Goal: Transaction & Acquisition: Purchase product/service

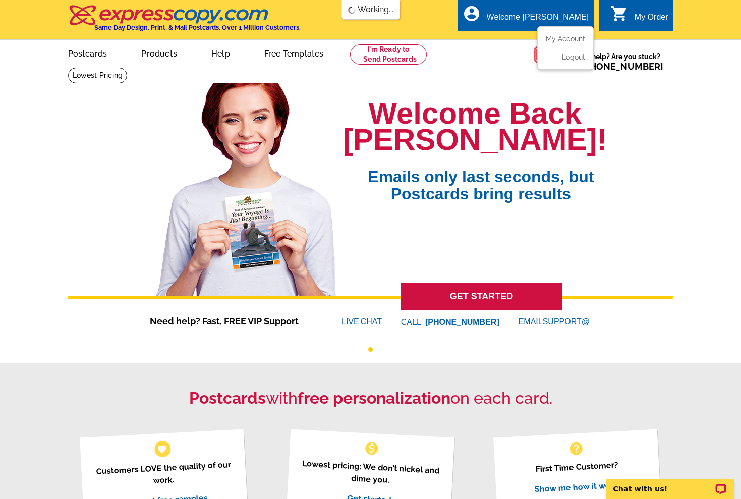
click at [567, 23] on div "Welcome [PERSON_NAME]" at bounding box center [538, 20] width 102 height 14
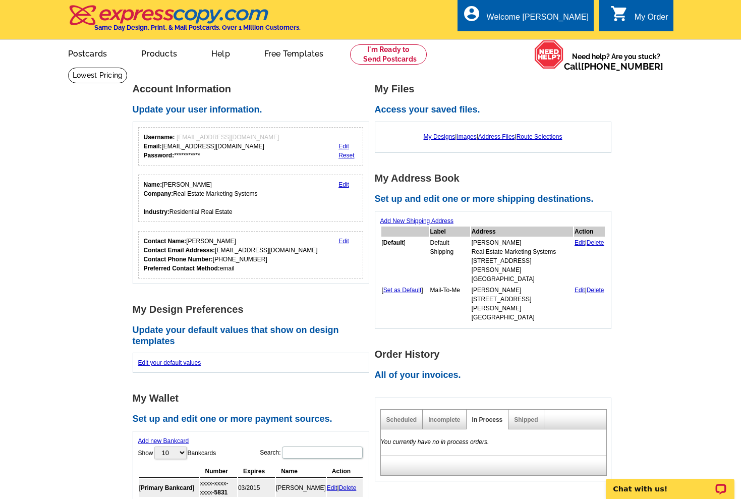
click at [523, 410] on div "Shipped" at bounding box center [526, 420] width 35 height 20
click at [523, 416] on link "Shipped" at bounding box center [526, 419] width 24 height 7
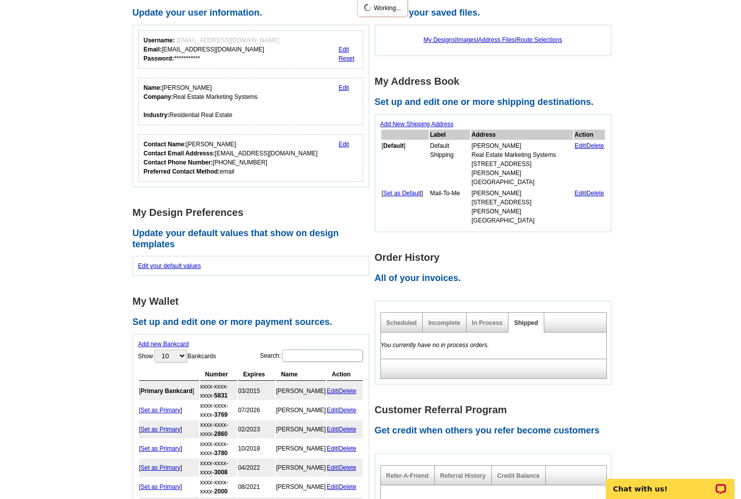
scroll to position [132, 0]
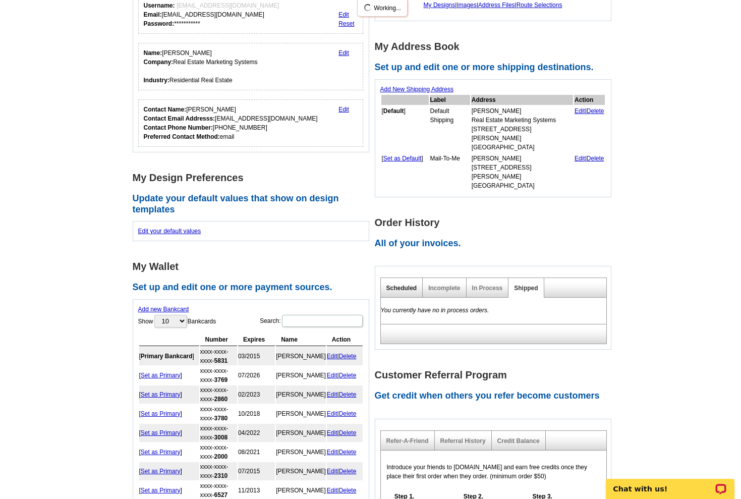
click at [409, 285] on link "Scheduled" at bounding box center [402, 288] width 31 height 7
click at [484, 285] on link "In Process" at bounding box center [487, 288] width 31 height 7
click at [522, 285] on link "Shipped" at bounding box center [526, 288] width 24 height 7
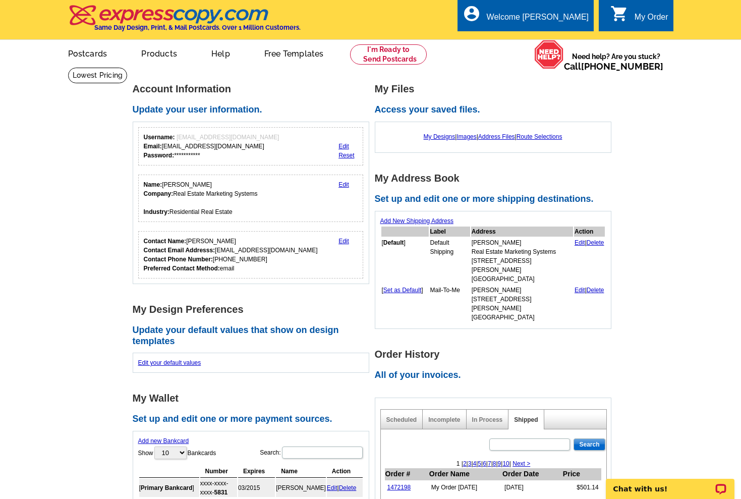
scroll to position [0, 0]
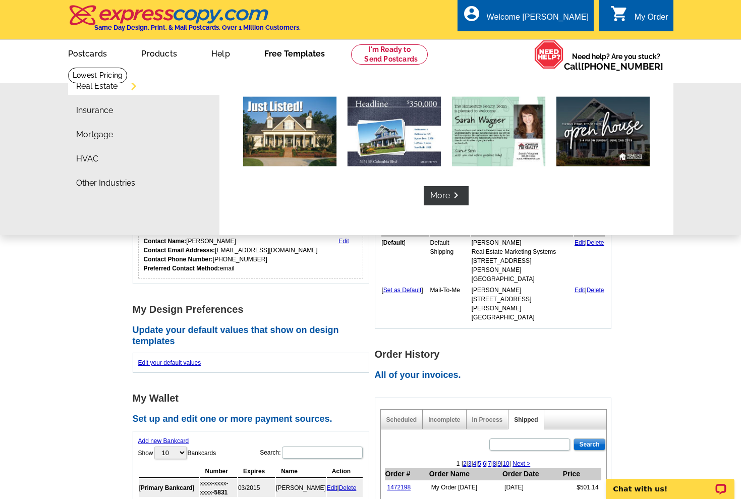
click at [283, 57] on link "Free Templates" at bounding box center [294, 53] width 93 height 24
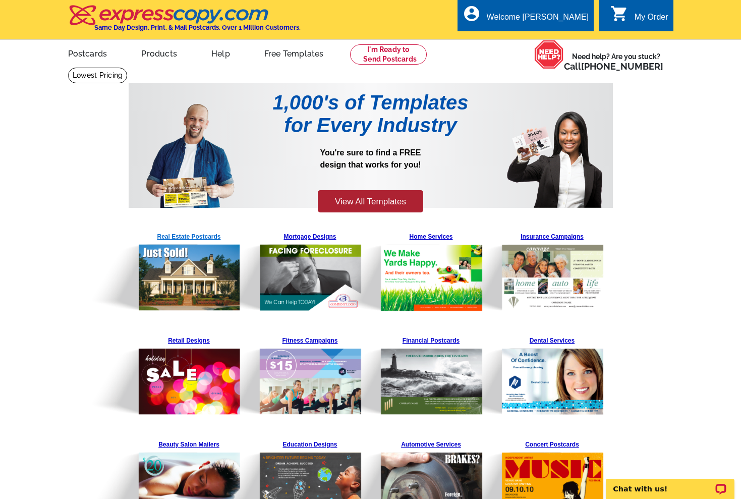
click at [197, 235] on img at bounding box center [164, 270] width 154 height 83
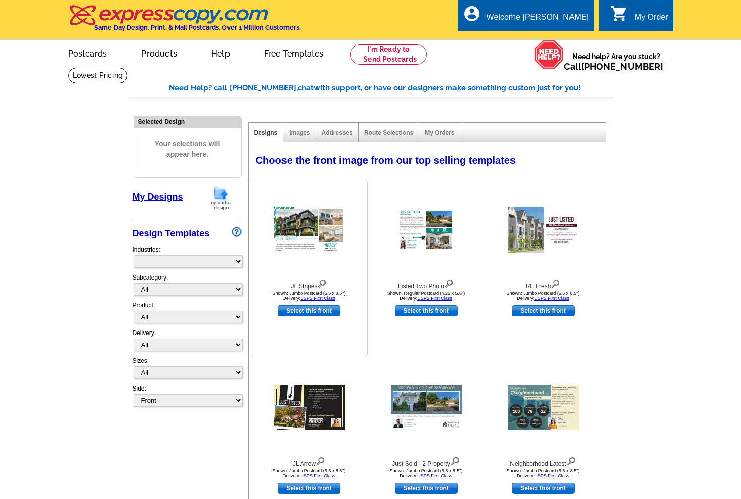
select select "785"
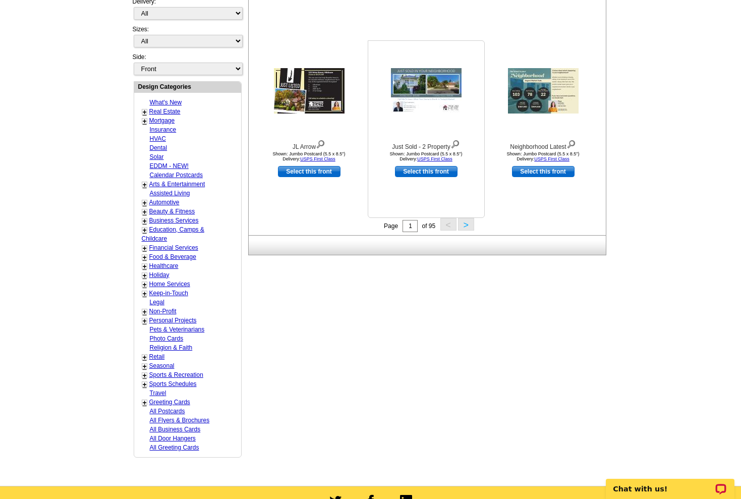
scroll to position [346, 0]
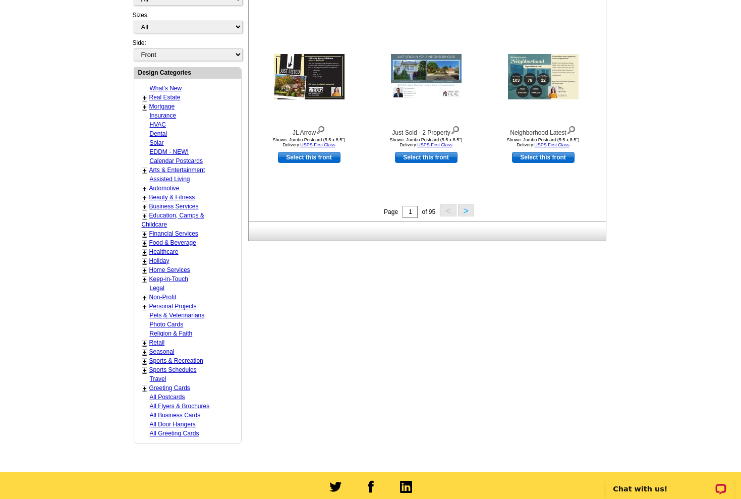
click at [465, 210] on button ">" at bounding box center [466, 210] width 16 height 13
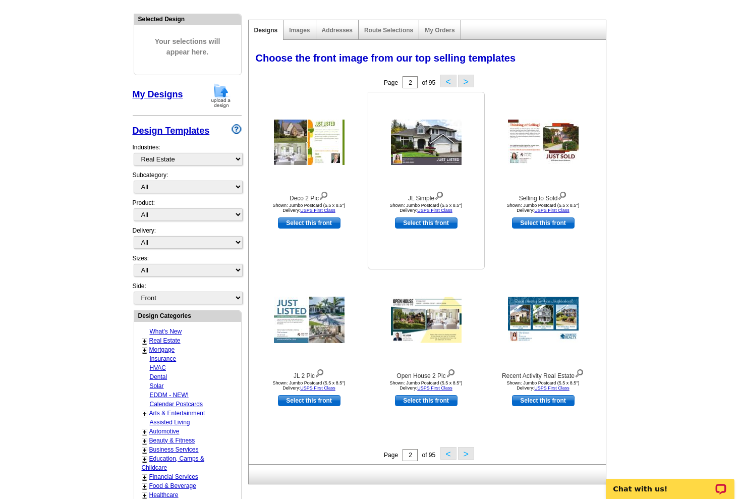
scroll to position [104, 0]
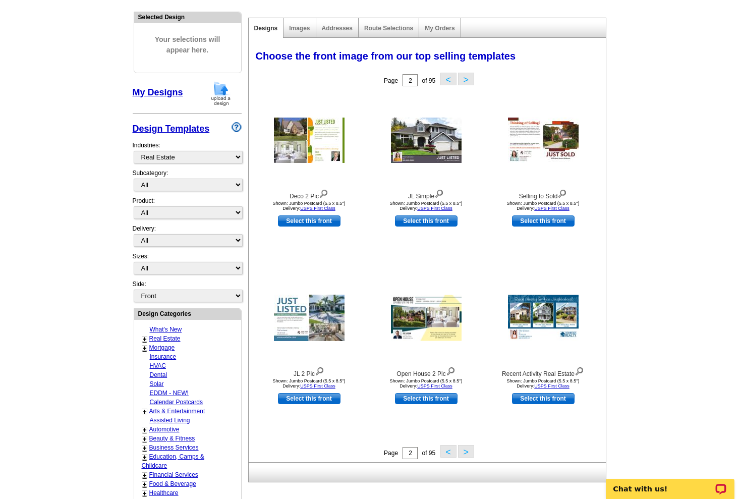
click at [469, 455] on button ">" at bounding box center [466, 451] width 16 height 13
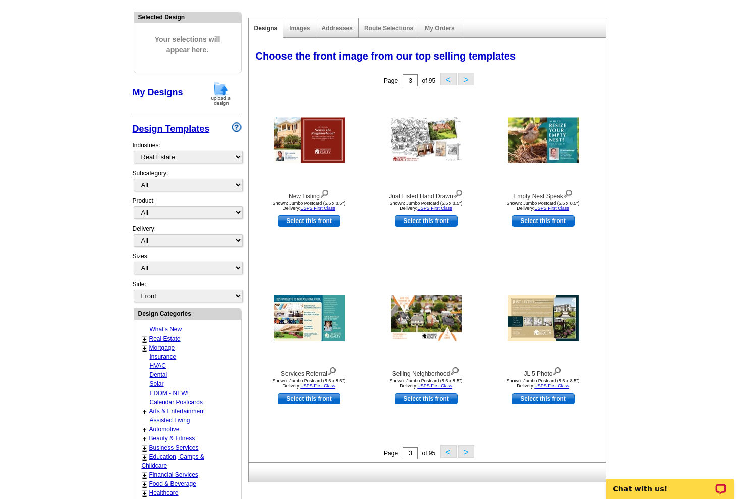
click at [469, 455] on button ">" at bounding box center [466, 451] width 16 height 13
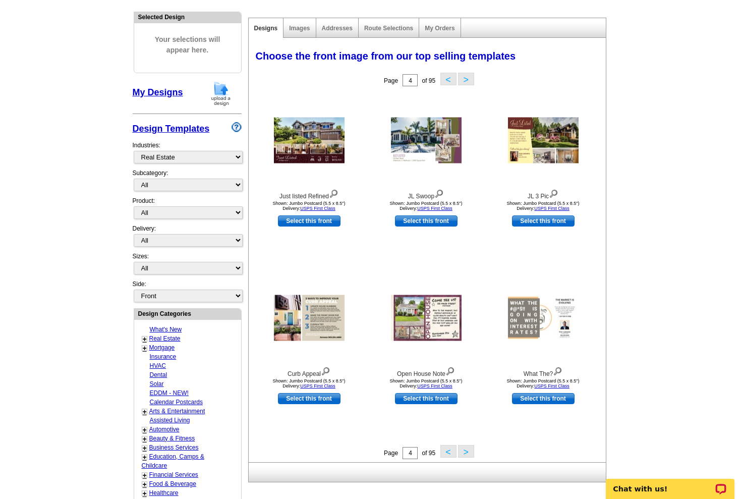
click at [469, 455] on button ">" at bounding box center [466, 451] width 16 height 13
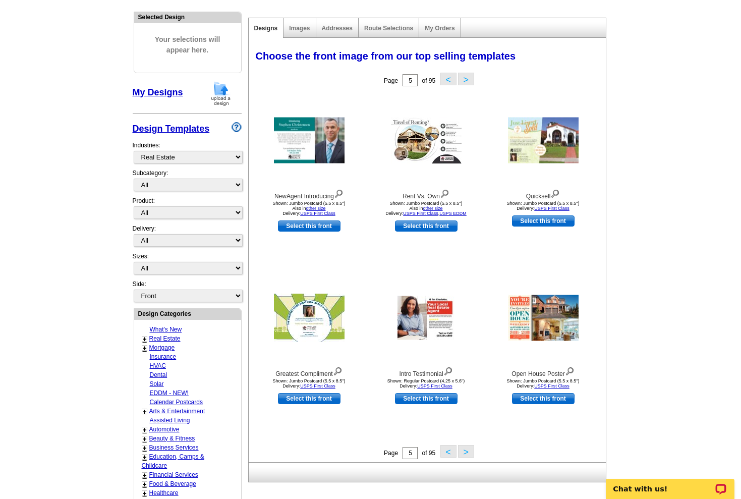
click at [469, 455] on button ">" at bounding box center [466, 451] width 16 height 13
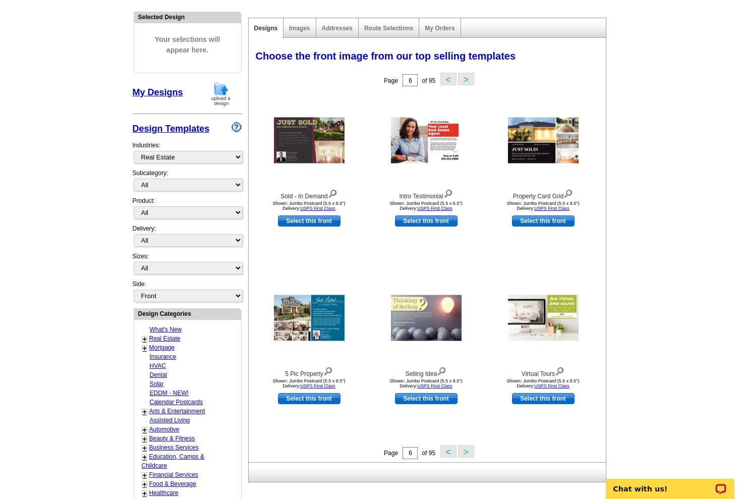
click at [469, 455] on button ">" at bounding box center [466, 451] width 16 height 13
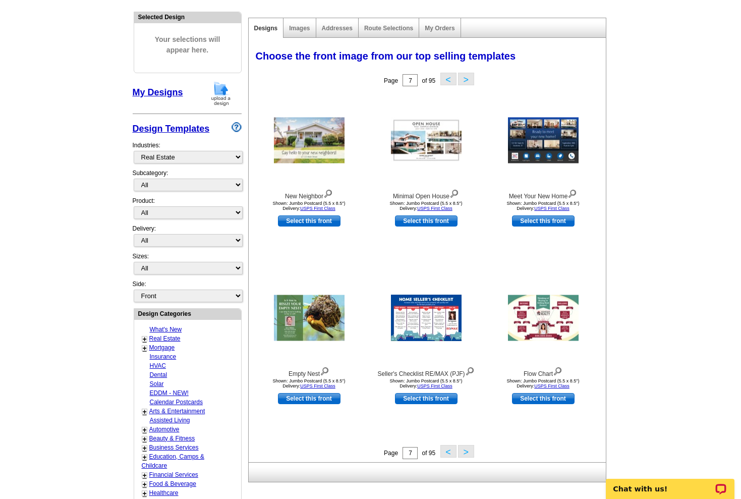
click at [469, 455] on button ">" at bounding box center [466, 451] width 16 height 13
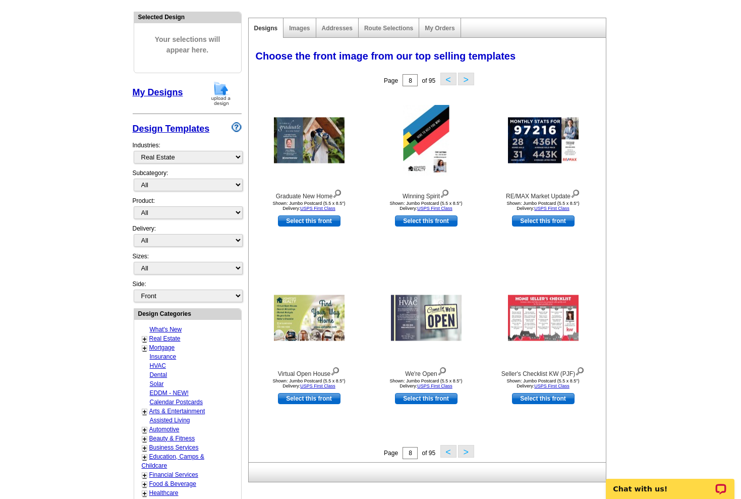
click at [469, 455] on button ">" at bounding box center [466, 451] width 16 height 13
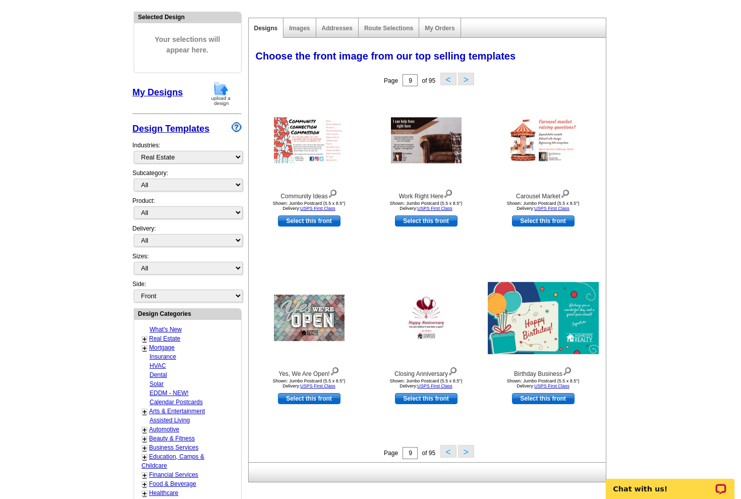
click at [469, 455] on button ">" at bounding box center [466, 451] width 16 height 13
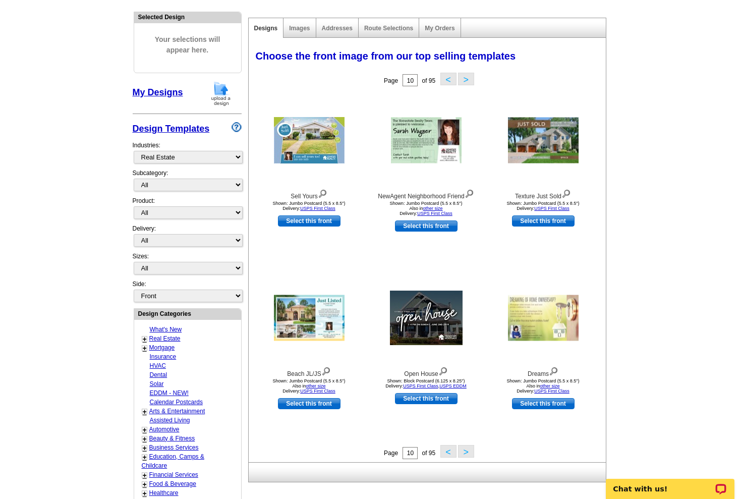
click at [469, 455] on button ">" at bounding box center [466, 451] width 16 height 13
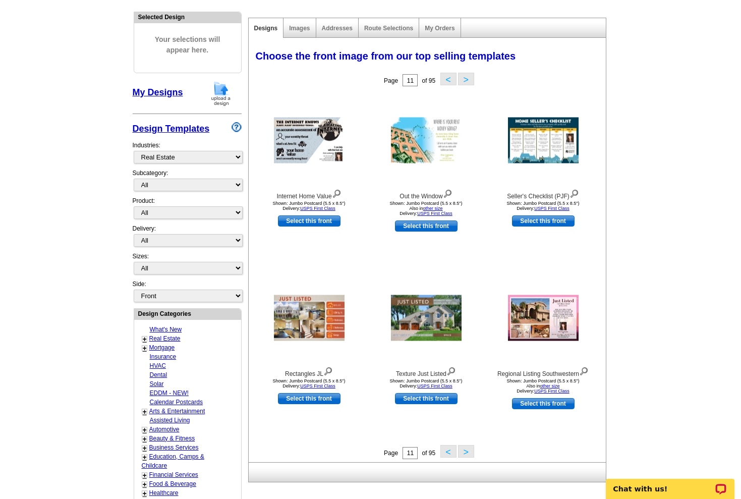
click at [469, 455] on button ">" at bounding box center [466, 451] width 16 height 13
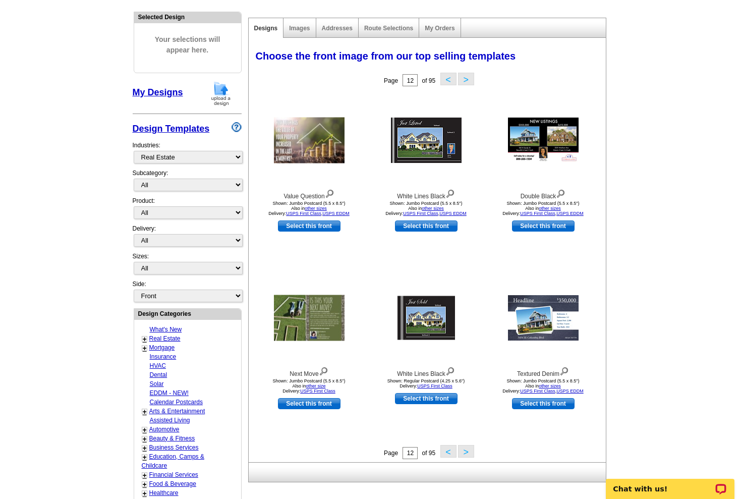
click at [445, 450] on button "<" at bounding box center [449, 451] width 16 height 13
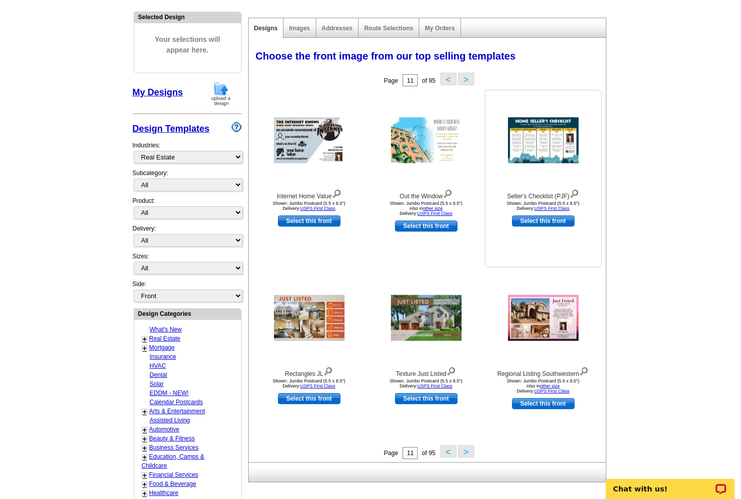
click at [529, 140] on img at bounding box center [543, 141] width 71 height 46
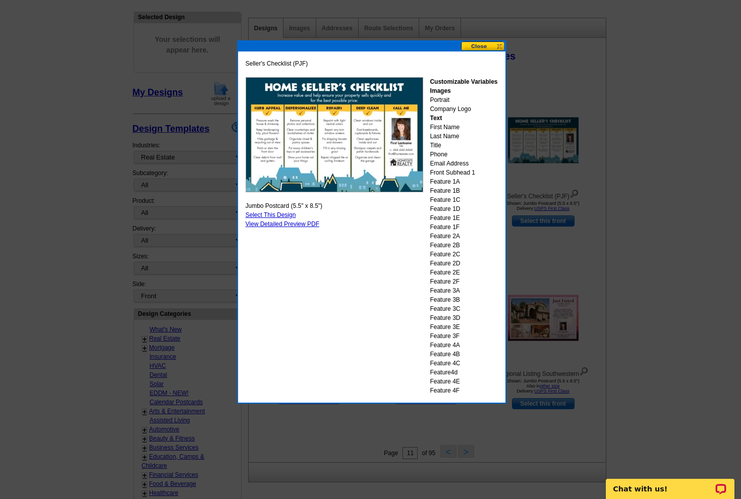
click at [286, 214] on link "Select This Design" at bounding box center [271, 214] width 50 height 7
select select "2"
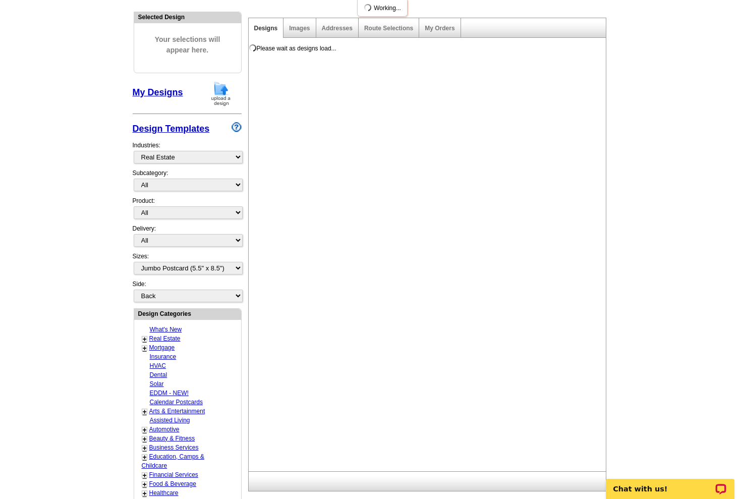
scroll to position [0, 0]
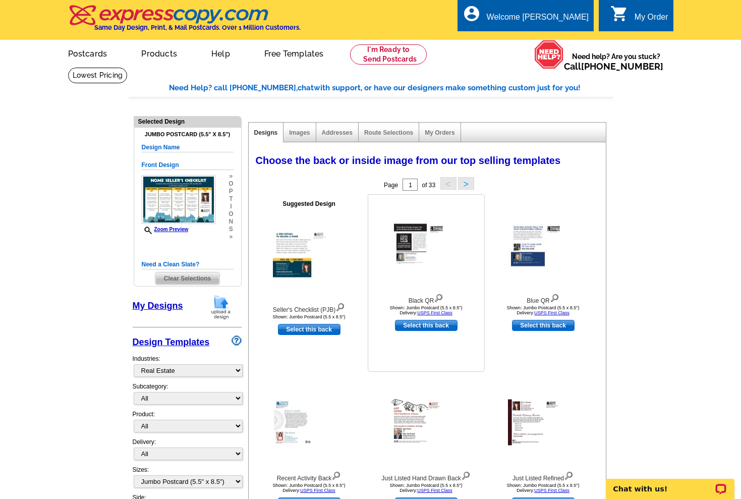
click at [417, 245] on img at bounding box center [426, 245] width 71 height 48
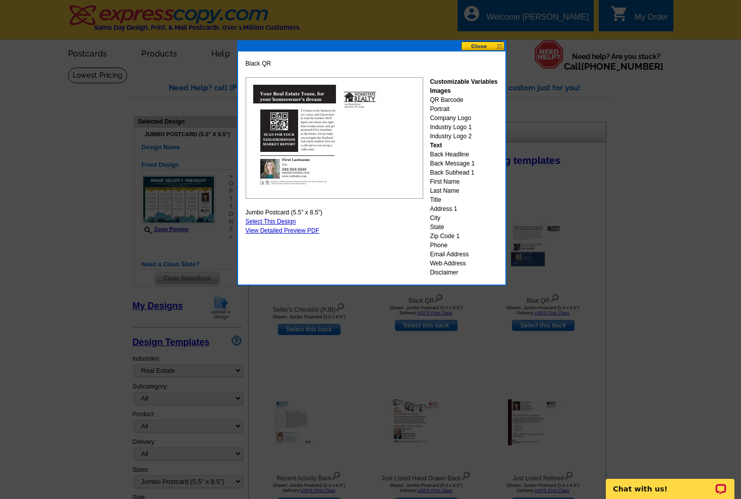
click at [287, 220] on link "Select This Design" at bounding box center [271, 221] width 50 height 7
select select "front"
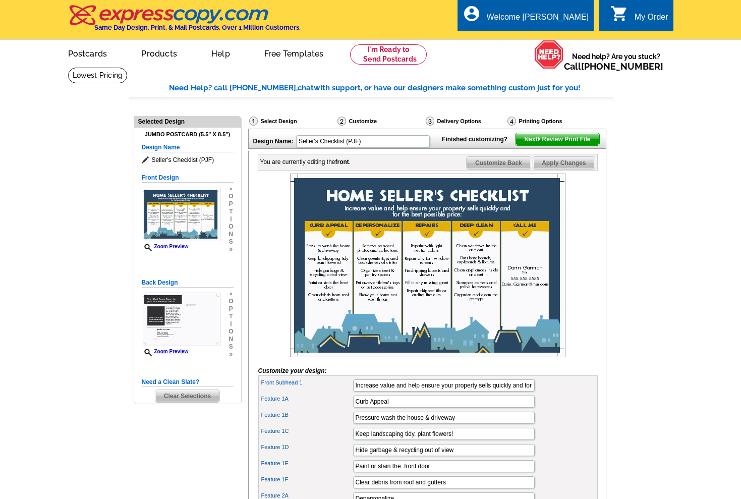
click at [370, 209] on img at bounding box center [428, 266] width 276 height 184
click at [328, 206] on img at bounding box center [428, 266] width 276 height 184
click at [460, 222] on img at bounding box center [428, 266] width 276 height 184
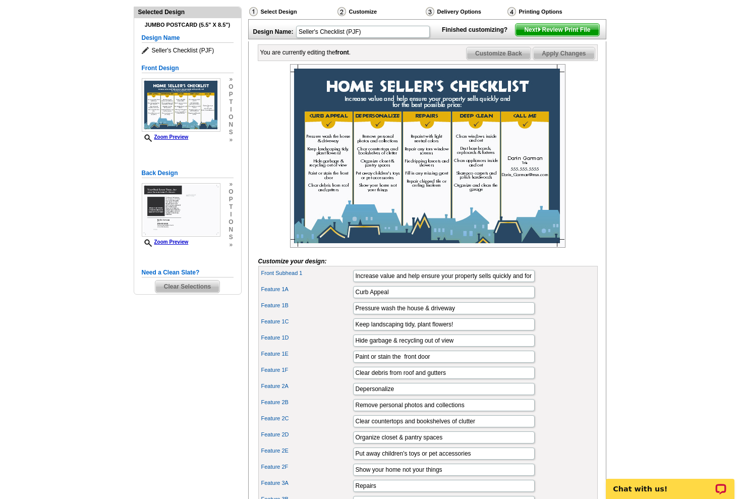
scroll to position [111, 0]
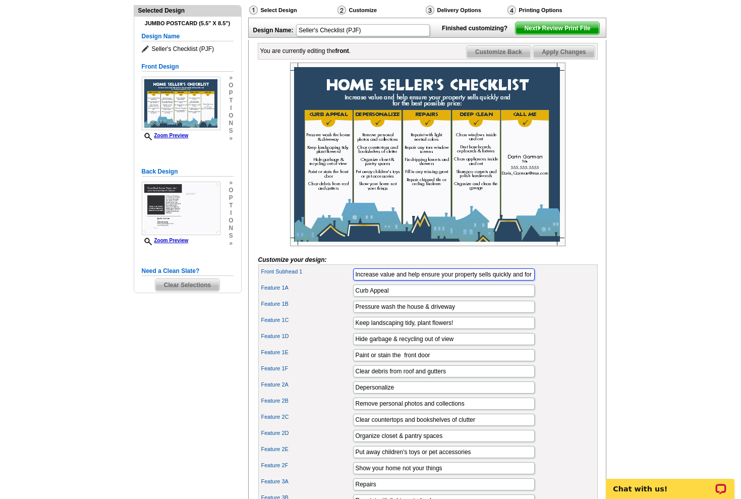
click at [434, 281] on input "Increase value and help ensure your property sells quickly and for the best pos…" at bounding box center [444, 274] width 182 height 12
click at [446, 104] on img at bounding box center [428, 155] width 276 height 184
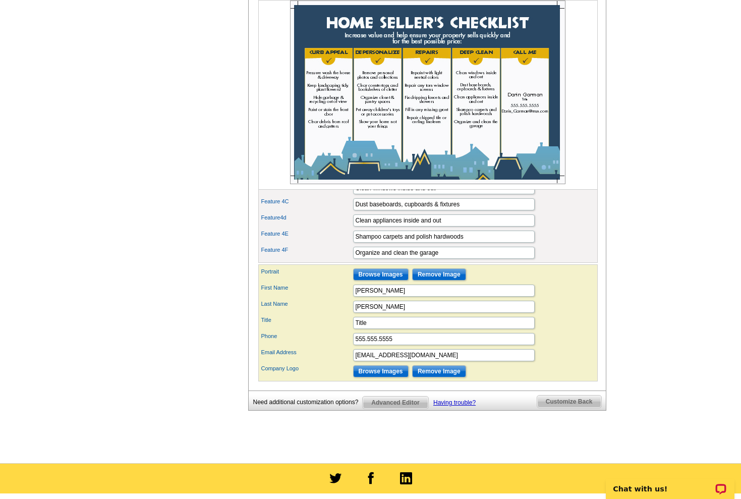
scroll to position [520, 0]
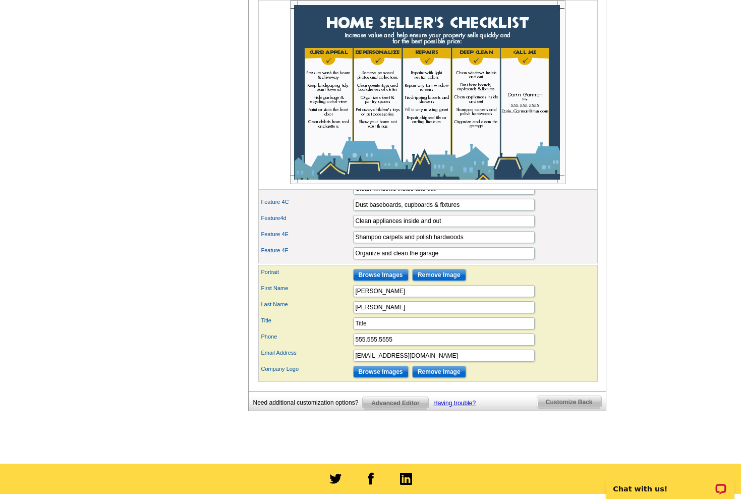
click at [392, 409] on span "Advanced Editor" at bounding box center [395, 403] width 65 height 12
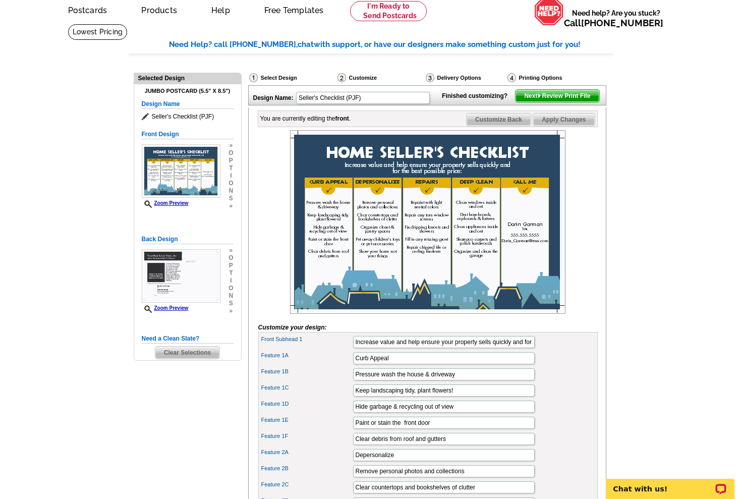
scroll to position [44, 0]
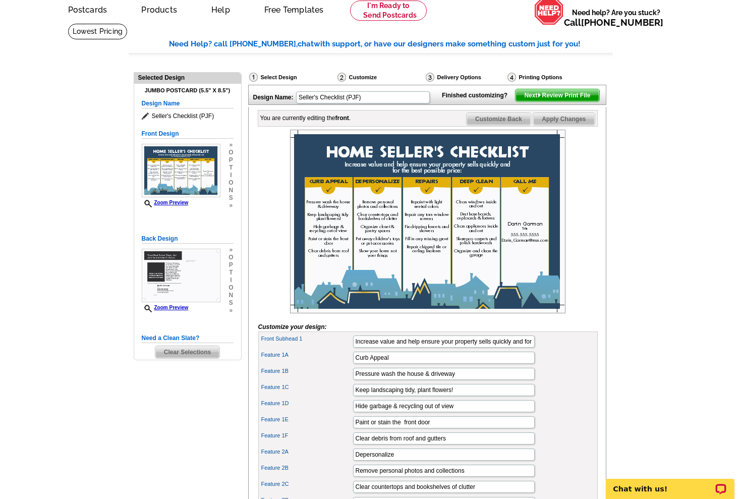
click at [416, 169] on img at bounding box center [428, 222] width 276 height 184
click at [396, 211] on img at bounding box center [428, 222] width 276 height 184
click at [377, 231] on img at bounding box center [428, 222] width 276 height 184
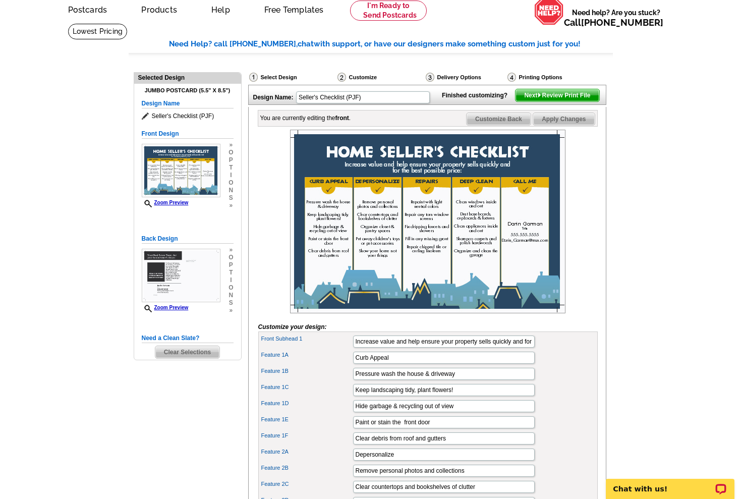
click at [363, 238] on img at bounding box center [428, 222] width 276 height 184
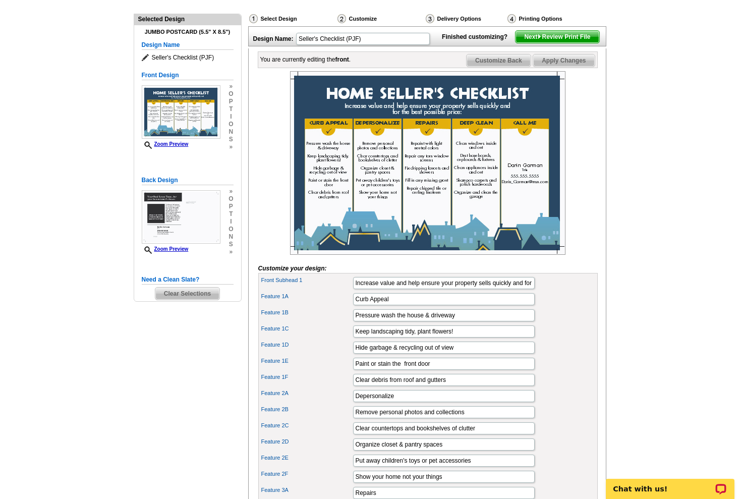
scroll to position [106, 0]
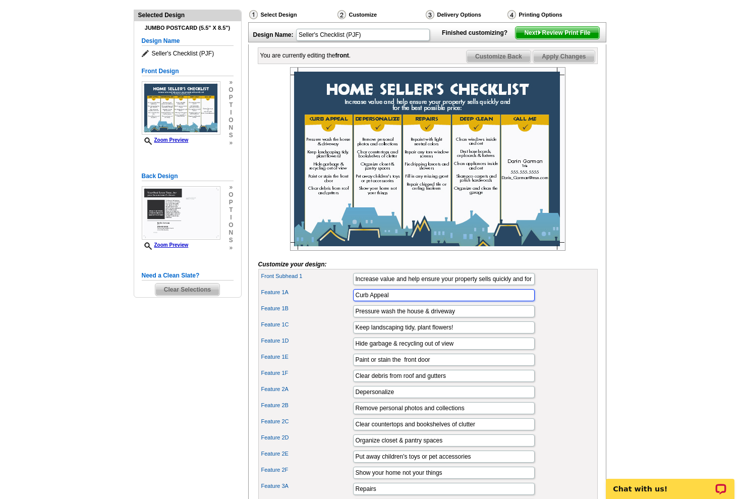
click at [376, 301] on input "Curb Appeal" at bounding box center [444, 295] width 182 height 12
click at [373, 301] on input "Curb Appeal" at bounding box center [444, 295] width 182 height 12
click at [388, 285] on input "Increase value and help ensure your property sells quickly and for the best pos…" at bounding box center [444, 279] width 182 height 12
drag, startPoint x: 395, startPoint y: 313, endPoint x: 347, endPoint y: 316, distance: 48.0
click at [347, 303] on div "Feature 1A Curb Appeal" at bounding box center [428, 295] width 336 height 16
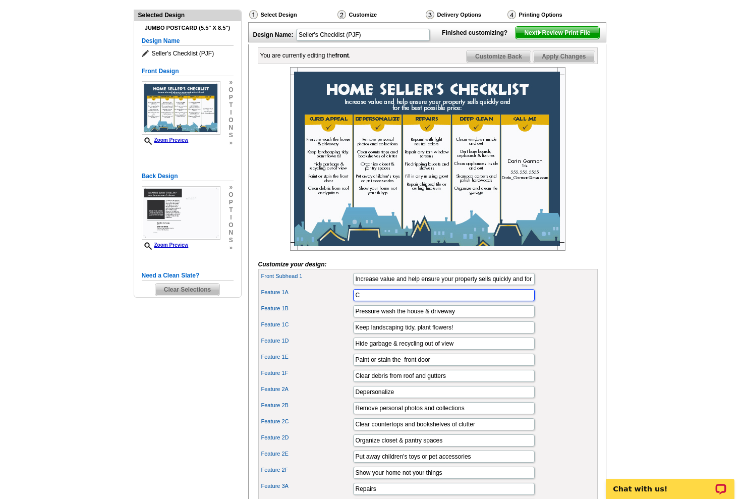
type input "C"
click at [327, 352] on div "Feature 1D Hide garbage & recycling out of view" at bounding box center [428, 344] width 336 height 16
click at [388, 303] on div "Feature 1A C" at bounding box center [428, 295] width 336 height 16
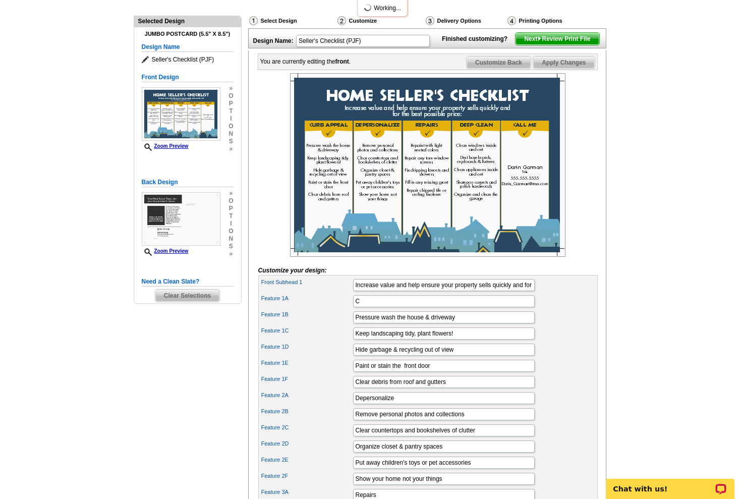
click at [284, 303] on label "Feature 1A" at bounding box center [306, 298] width 91 height 9
click at [353, 307] on input "C" at bounding box center [444, 301] width 182 height 12
click at [284, 303] on label "Feature 1A" at bounding box center [306, 298] width 91 height 9
click at [353, 307] on input "C" at bounding box center [444, 301] width 182 height 12
click at [284, 287] on label "Front Subhead 1" at bounding box center [306, 282] width 91 height 9
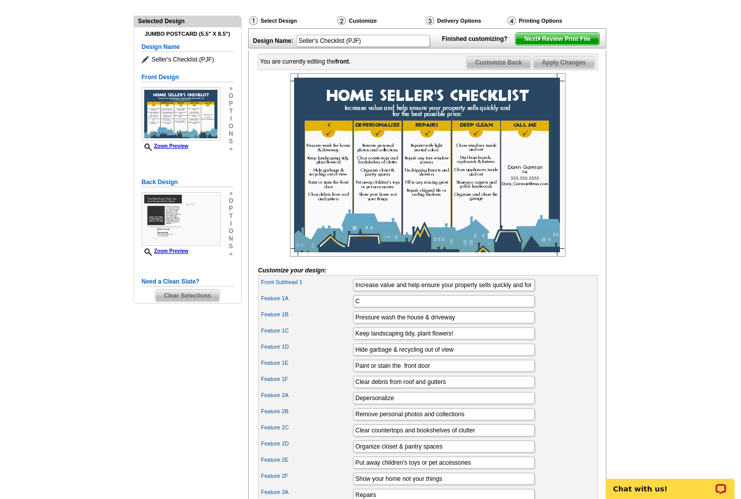
click at [353, 291] on input "Increase value and help ensure your property sells quickly and for the best pos…" at bounding box center [444, 285] width 182 height 12
click at [278, 326] on div "Feature 1B Pressure wash the house & driveway" at bounding box center [428, 317] width 336 height 16
click at [279, 358] on div "Feature 1D Hide garbage & recycling out of view" at bounding box center [428, 350] width 336 height 16
click at [279, 406] on div "Feature 2A Depersonalize" at bounding box center [428, 398] width 336 height 16
click at [278, 342] on div "Feature 1C Keep landscaping tidy, plant flowers!" at bounding box center [428, 334] width 336 height 16
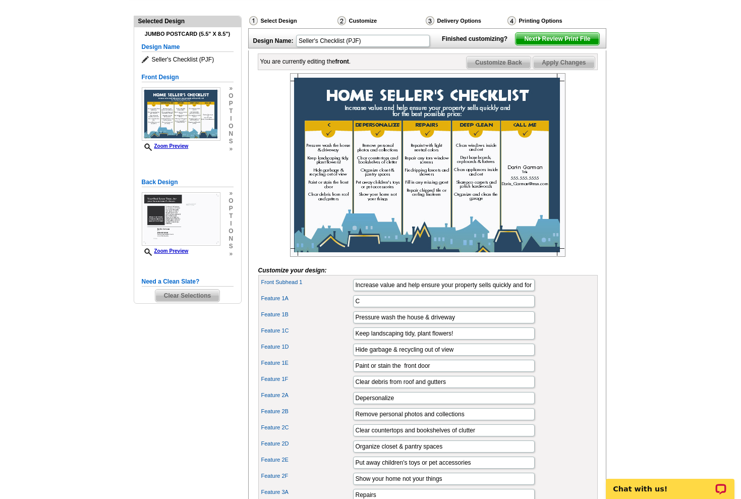
click at [277, 309] on div "Feature 1A C" at bounding box center [428, 301] width 336 height 16
click at [274, 293] on div "Front Subhead 1 Increase value and help ensure your property sells quickly and …" at bounding box center [428, 285] width 336 height 16
click at [377, 121] on img at bounding box center [428, 165] width 276 height 184
click at [390, 106] on img at bounding box center [428, 165] width 276 height 184
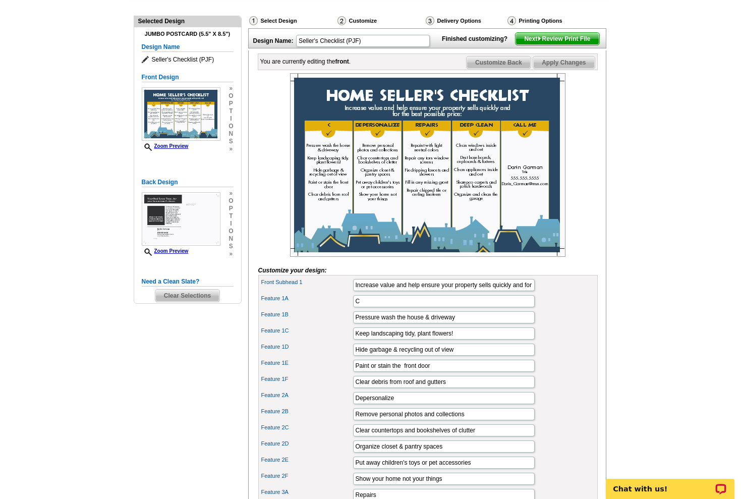
click at [390, 106] on img at bounding box center [428, 165] width 276 height 184
click at [413, 109] on img at bounding box center [428, 165] width 276 height 184
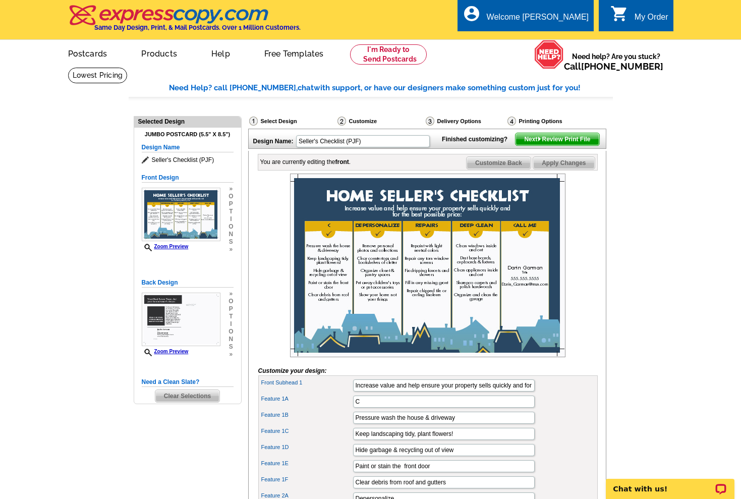
scroll to position [0, 0]
click at [201, 389] on div "Need a Clean Slate? Clear Selections" at bounding box center [188, 389] width 92 height 25
click at [200, 398] on span "Clear Selections" at bounding box center [187, 396] width 64 height 12
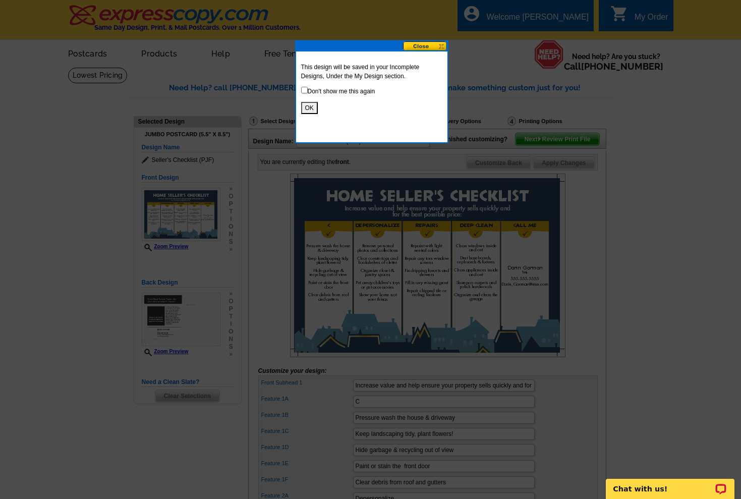
click at [308, 107] on button "OK" at bounding box center [309, 108] width 17 height 12
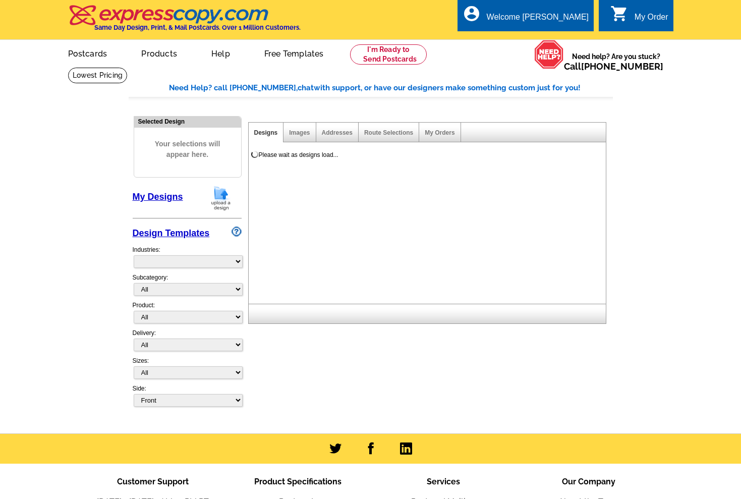
select select "785"
